Goal: Transaction & Acquisition: Purchase product/service

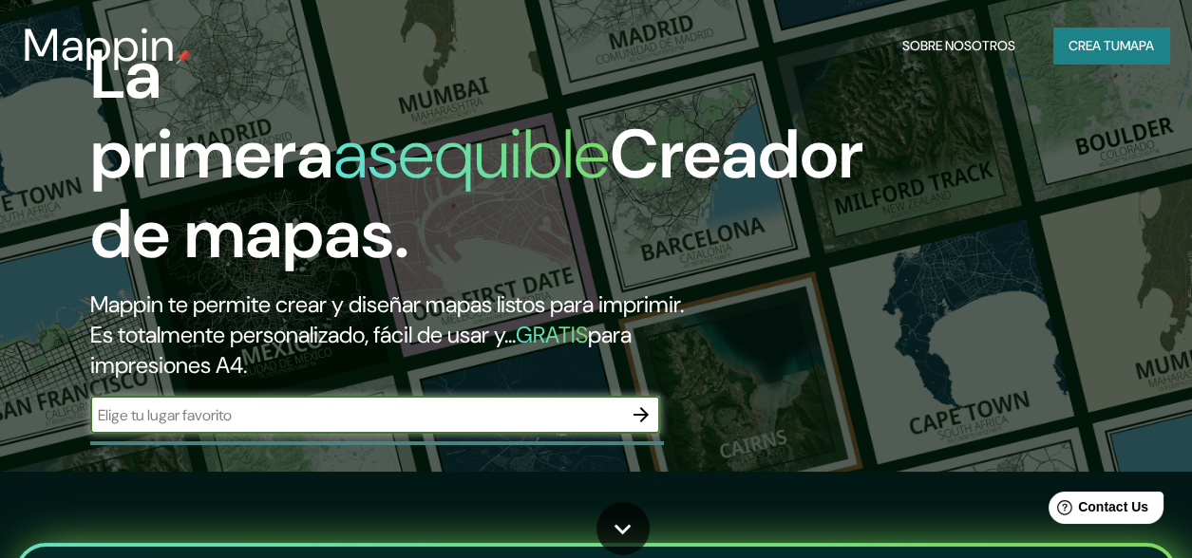
scroll to position [94, 0]
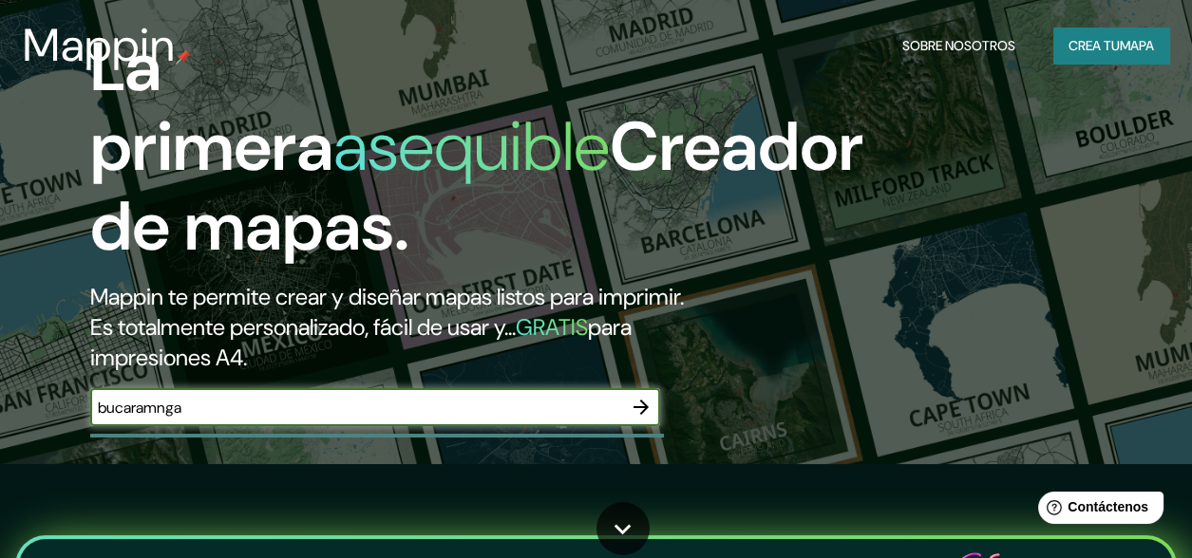
type input "bucaramnga"
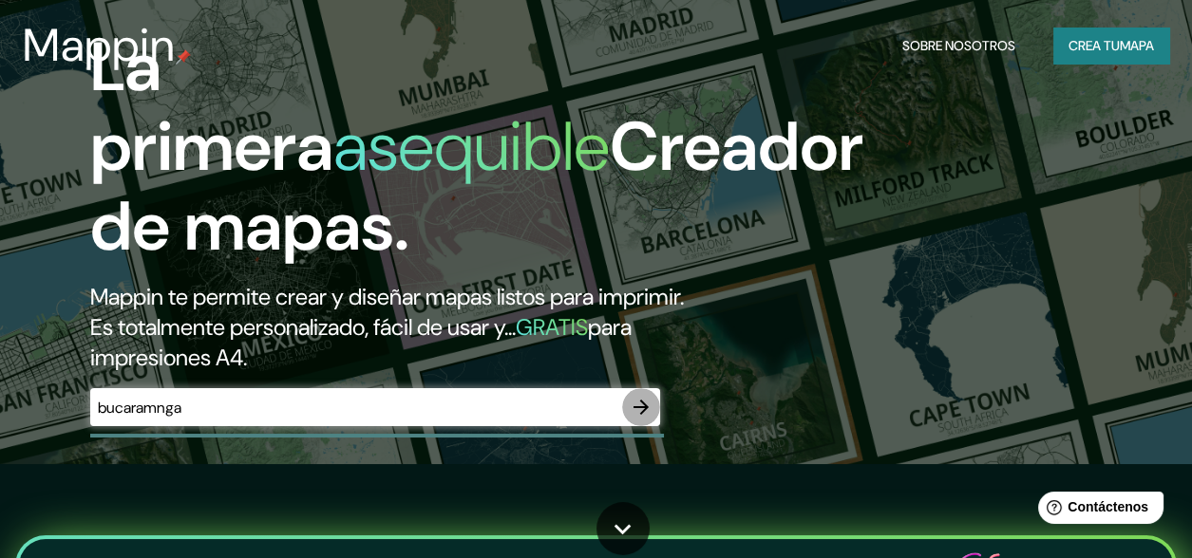
click at [636, 419] on icon "button" at bounding box center [641, 407] width 23 height 23
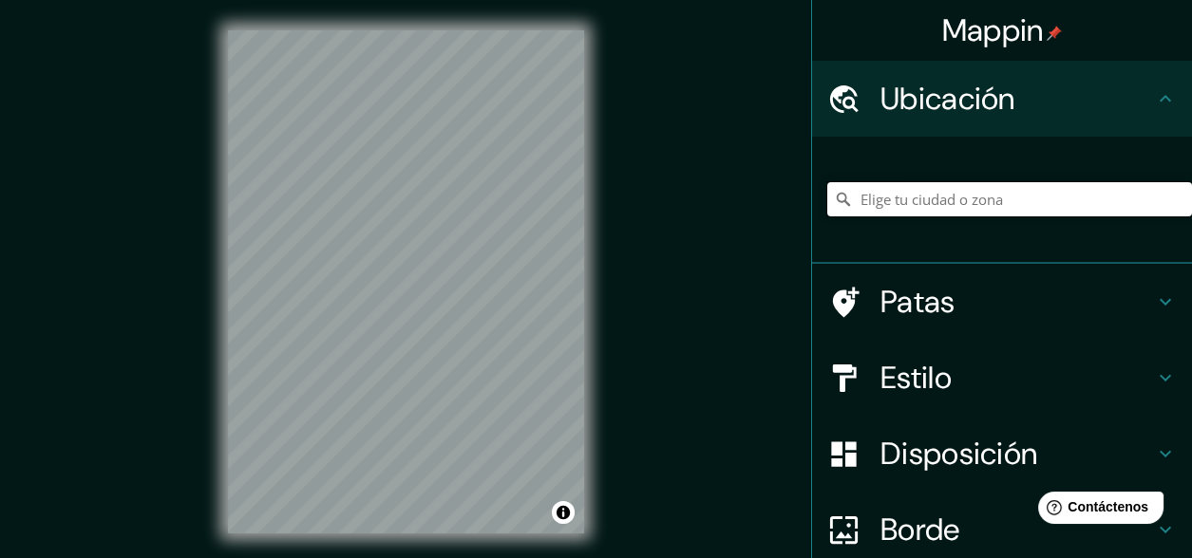
click at [902, 207] on input "Elige tu ciudad o zona" at bounding box center [1009, 199] width 365 height 34
click at [1106, 199] on input "Bucaramanga, [GEOGRAPHIC_DATA], [GEOGRAPHIC_DATA]" at bounding box center [1009, 199] width 365 height 34
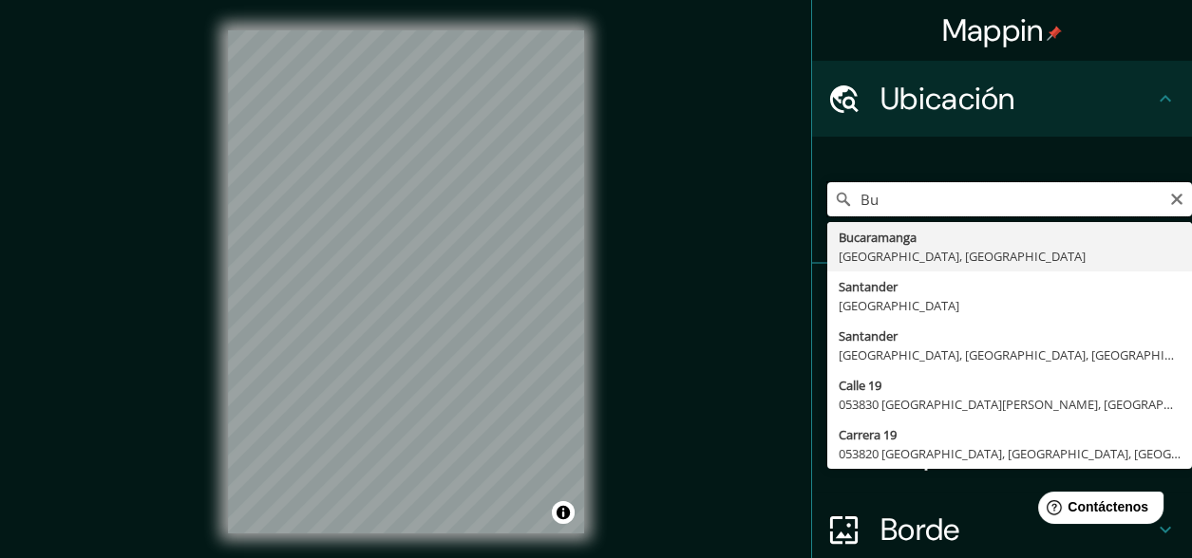
type input "B"
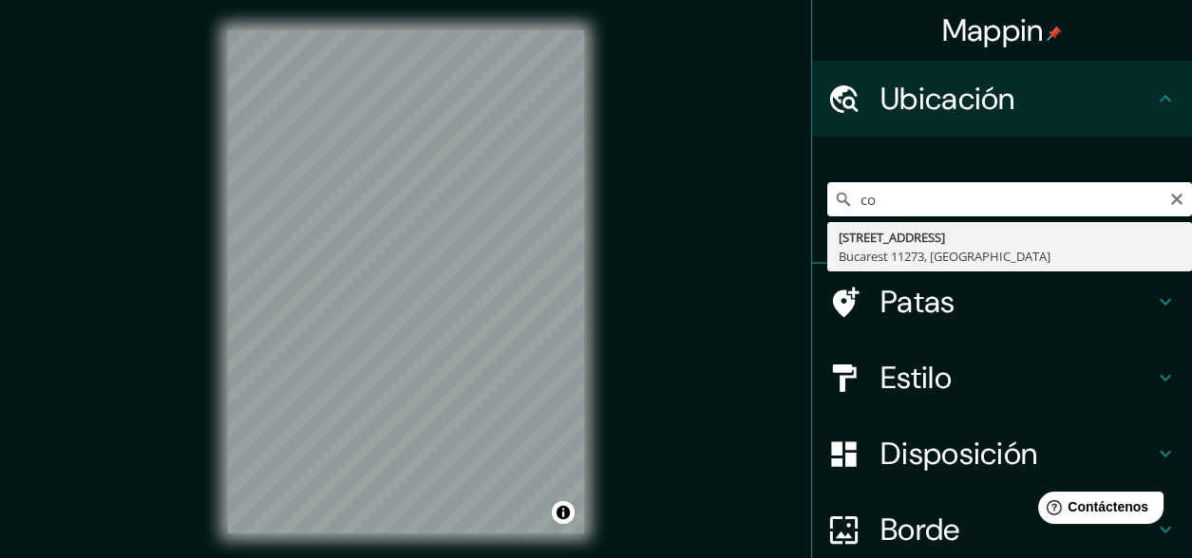
type input "c"
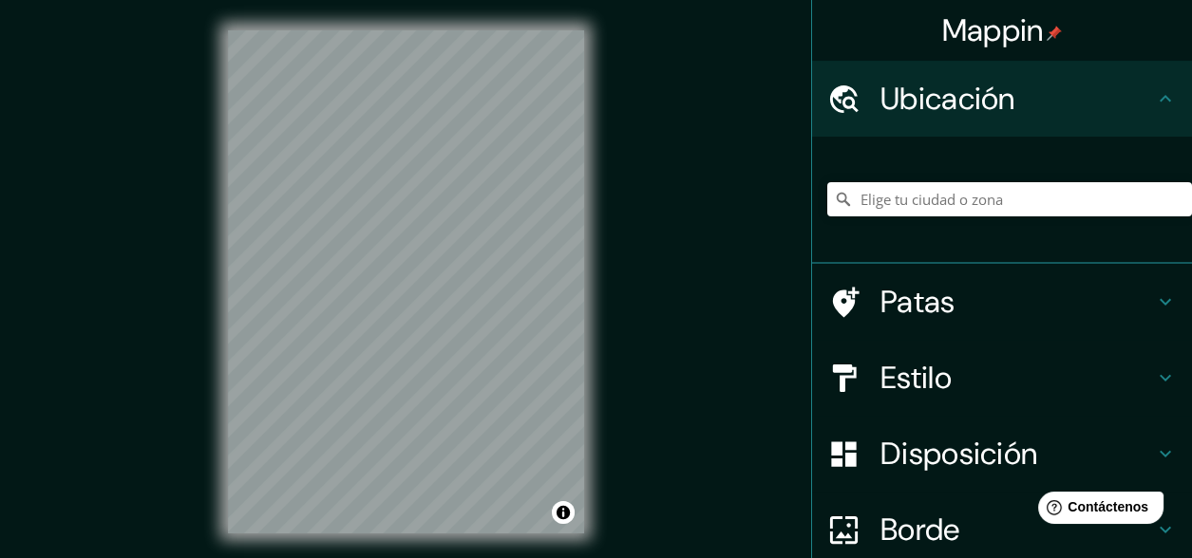
click at [882, 308] on font "Patas" at bounding box center [917, 302] width 75 height 40
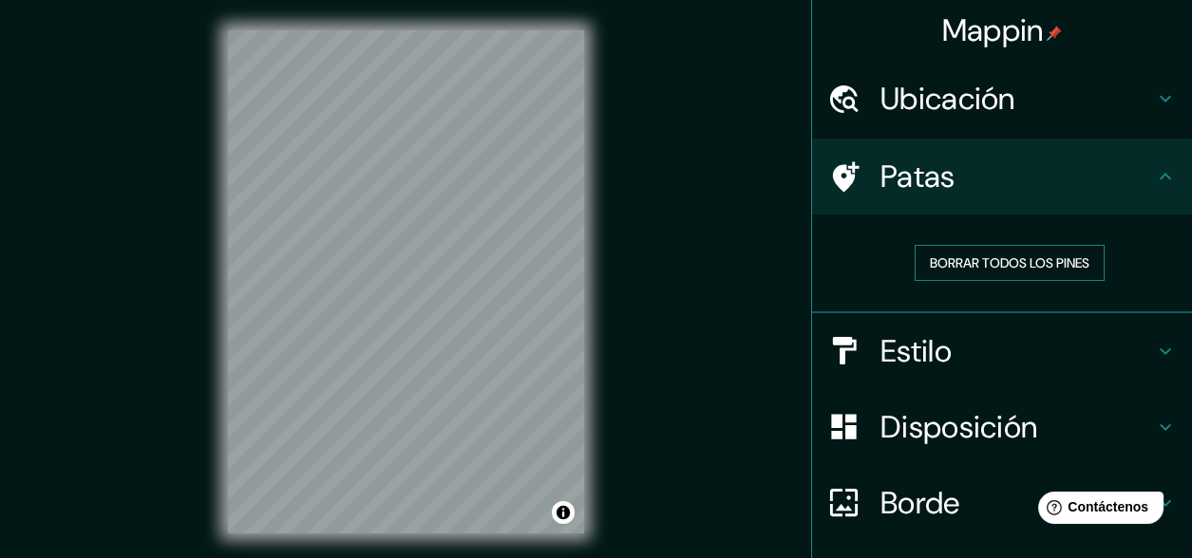
click at [943, 273] on font "Borrar todos los pines" at bounding box center [1010, 263] width 160 height 25
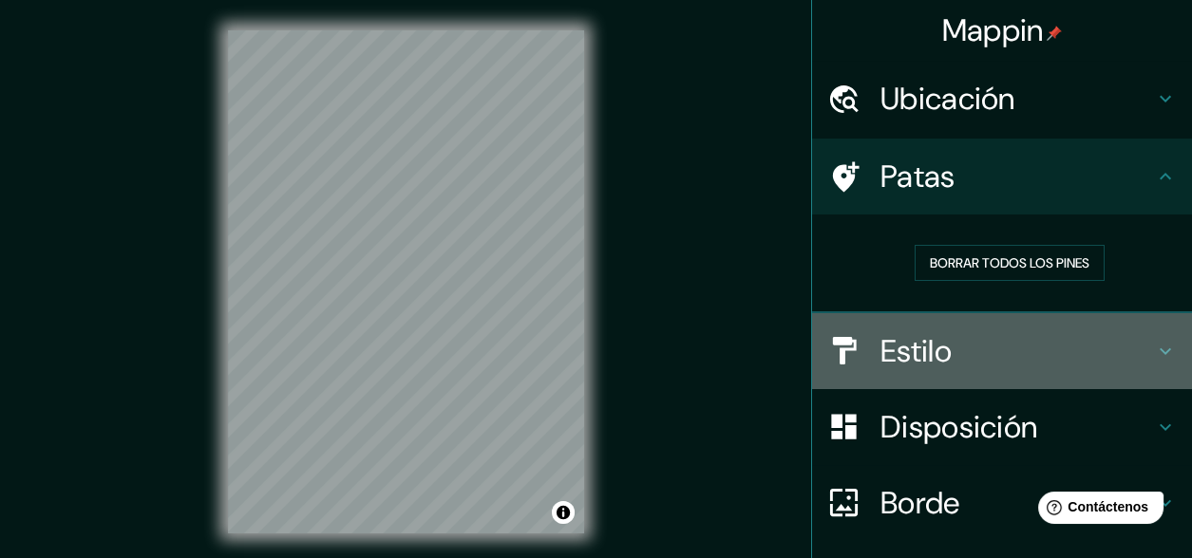
click at [923, 358] on font "Estilo" at bounding box center [915, 351] width 71 height 40
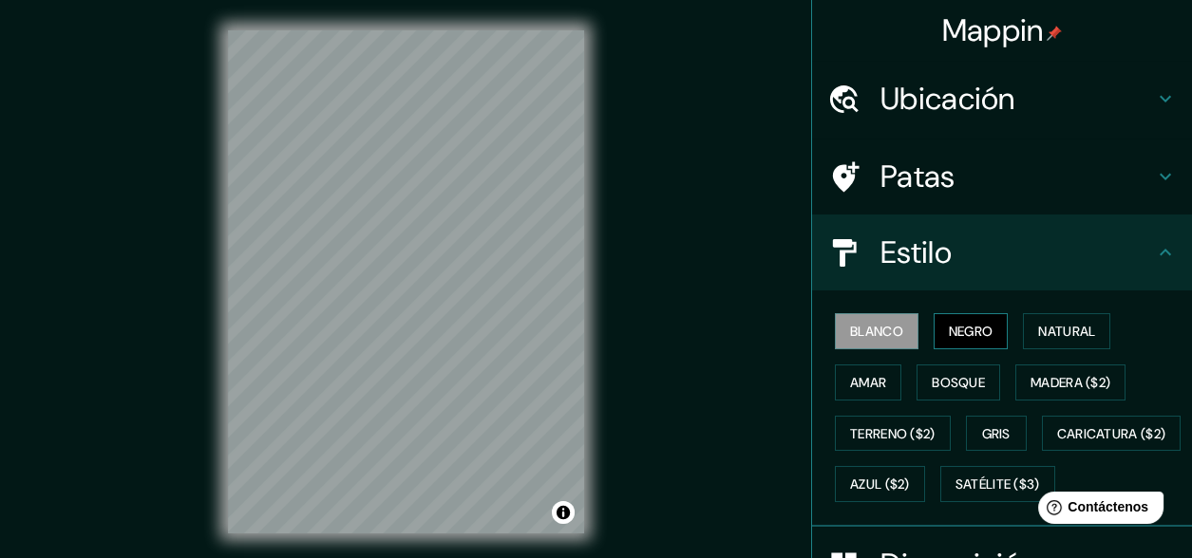
click at [952, 323] on font "Negro" at bounding box center [971, 331] width 45 height 17
click at [1063, 331] on font "Natural" at bounding box center [1066, 331] width 57 height 17
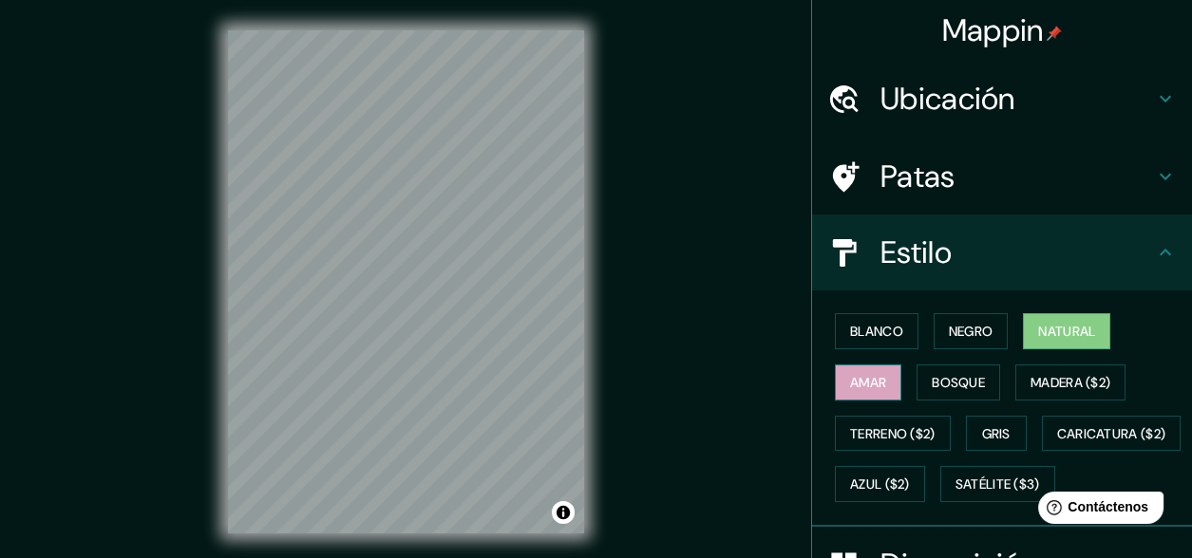
click at [865, 375] on font "Amar" at bounding box center [868, 382] width 36 height 17
click at [953, 388] on font "Bosque" at bounding box center [958, 382] width 53 height 17
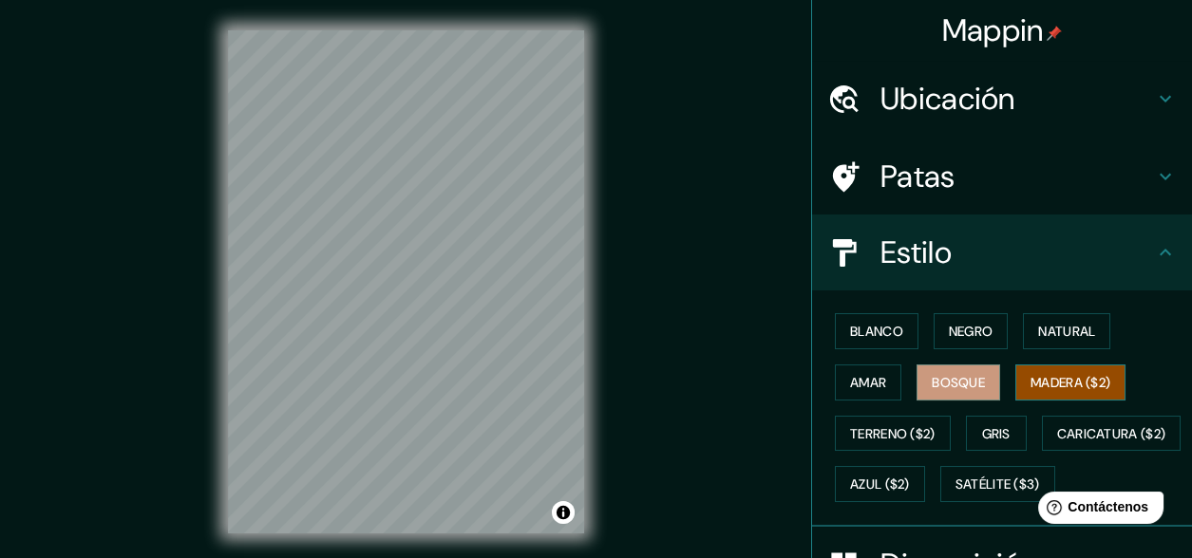
click at [1031, 386] on font "Madera ($2)" at bounding box center [1071, 382] width 80 height 17
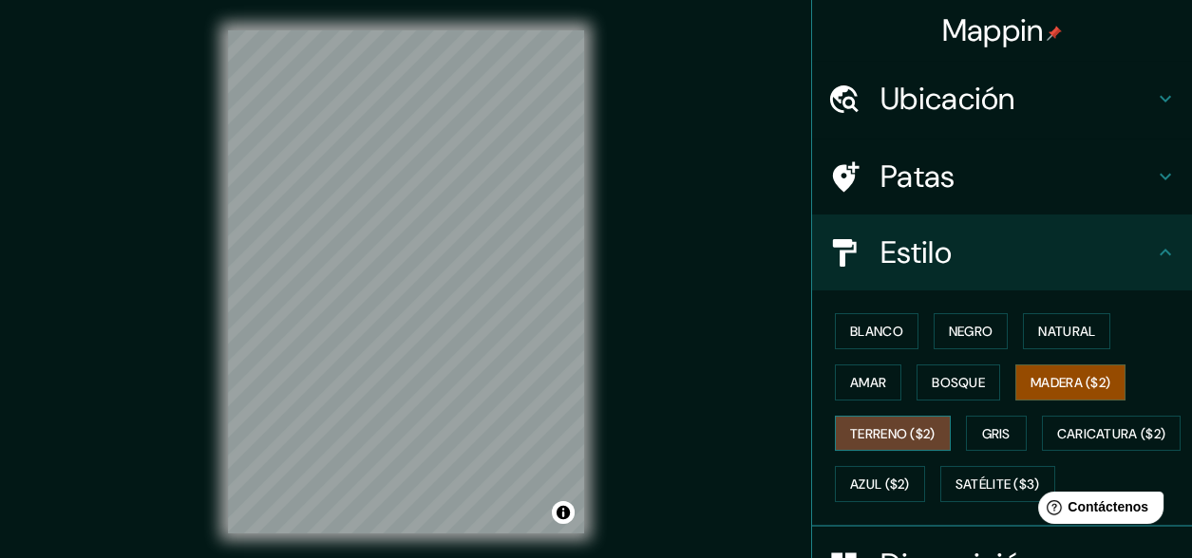
click at [874, 444] on button "Terreno ($2)" at bounding box center [893, 434] width 116 height 36
click at [995, 428] on font "Gris" at bounding box center [996, 434] width 28 height 17
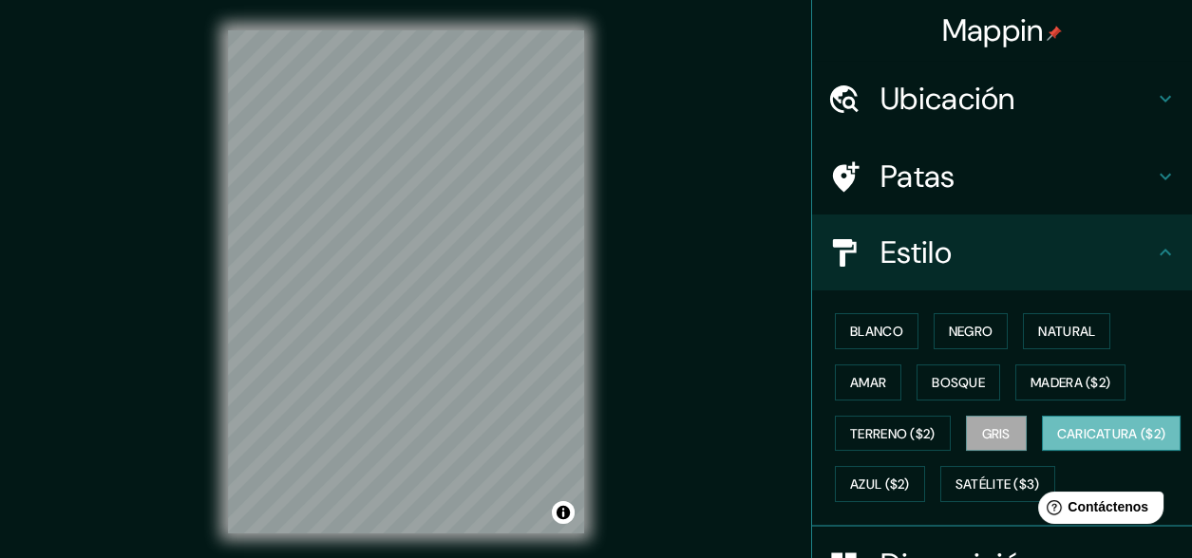
click at [1057, 446] on font "Caricatura ($2)" at bounding box center [1111, 434] width 109 height 25
click at [910, 489] on font "Azul ($2)" at bounding box center [880, 484] width 60 height 25
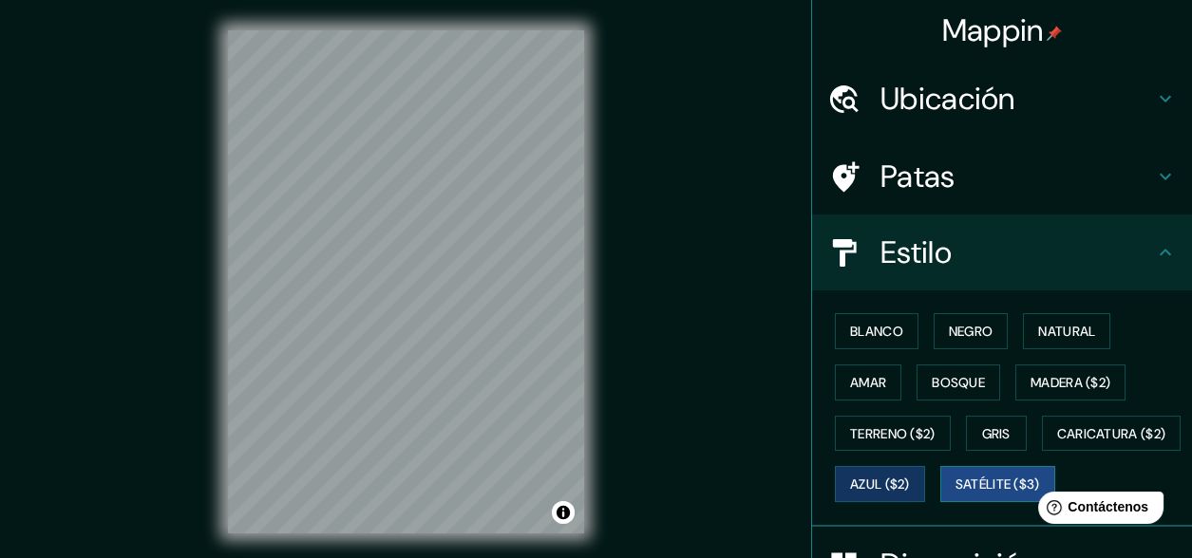
click at [955, 494] on font "Satélite ($3)" at bounding box center [997, 485] width 85 height 17
click at [897, 321] on button "Blanco" at bounding box center [877, 331] width 84 height 36
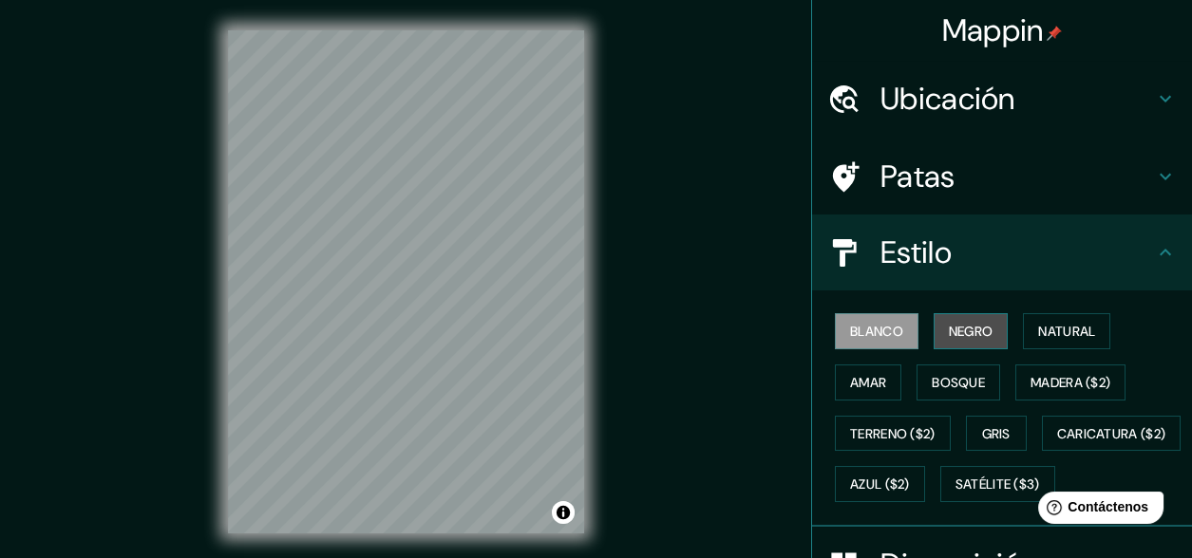
click at [965, 323] on font "Negro" at bounding box center [971, 331] width 45 height 17
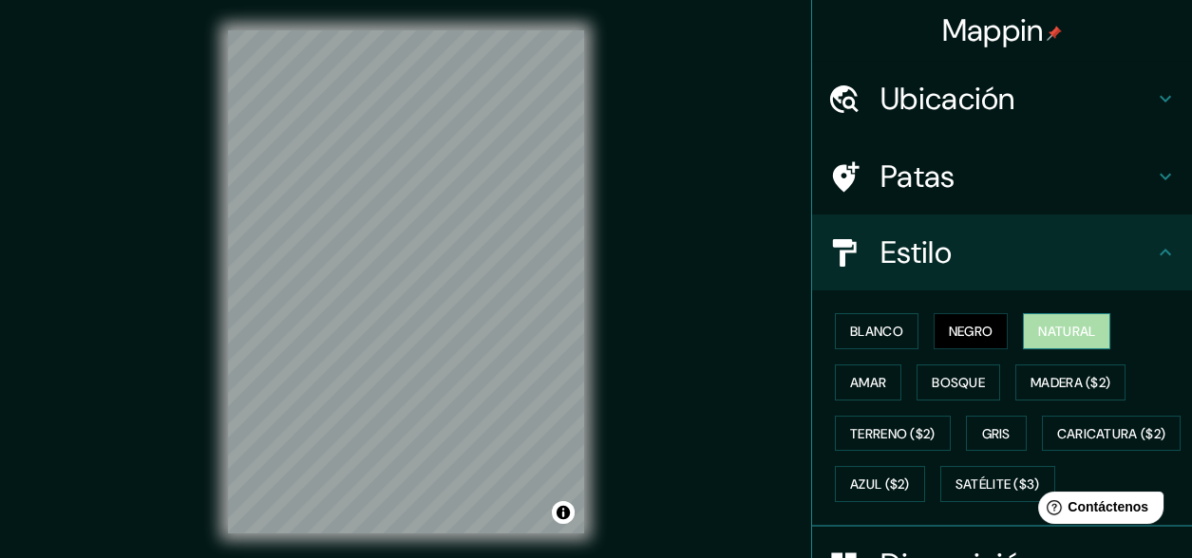
click at [1023, 322] on button "Natural" at bounding box center [1066, 331] width 87 height 36
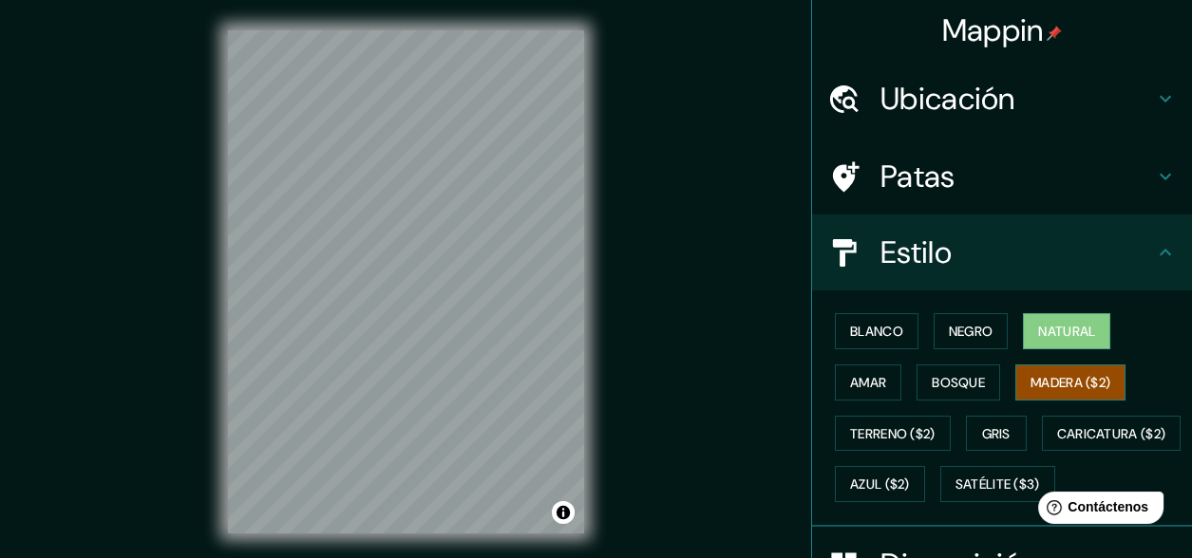
click at [1055, 381] on font "Madera ($2)" at bounding box center [1071, 382] width 80 height 17
click at [988, 445] on button "Gris" at bounding box center [996, 434] width 61 height 36
